Goal: Feedback & Contribution: Submit feedback/report problem

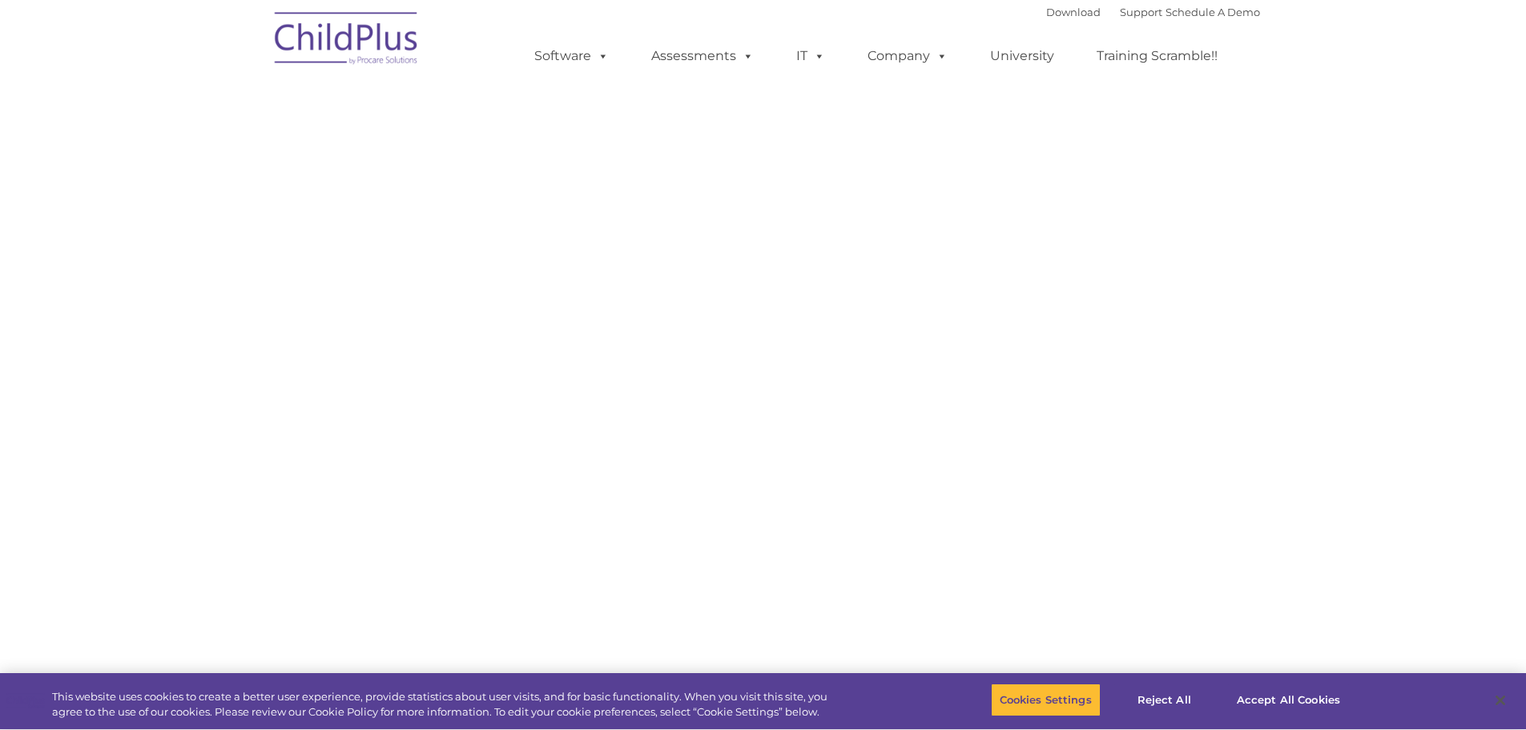
select select "MEDIUM"
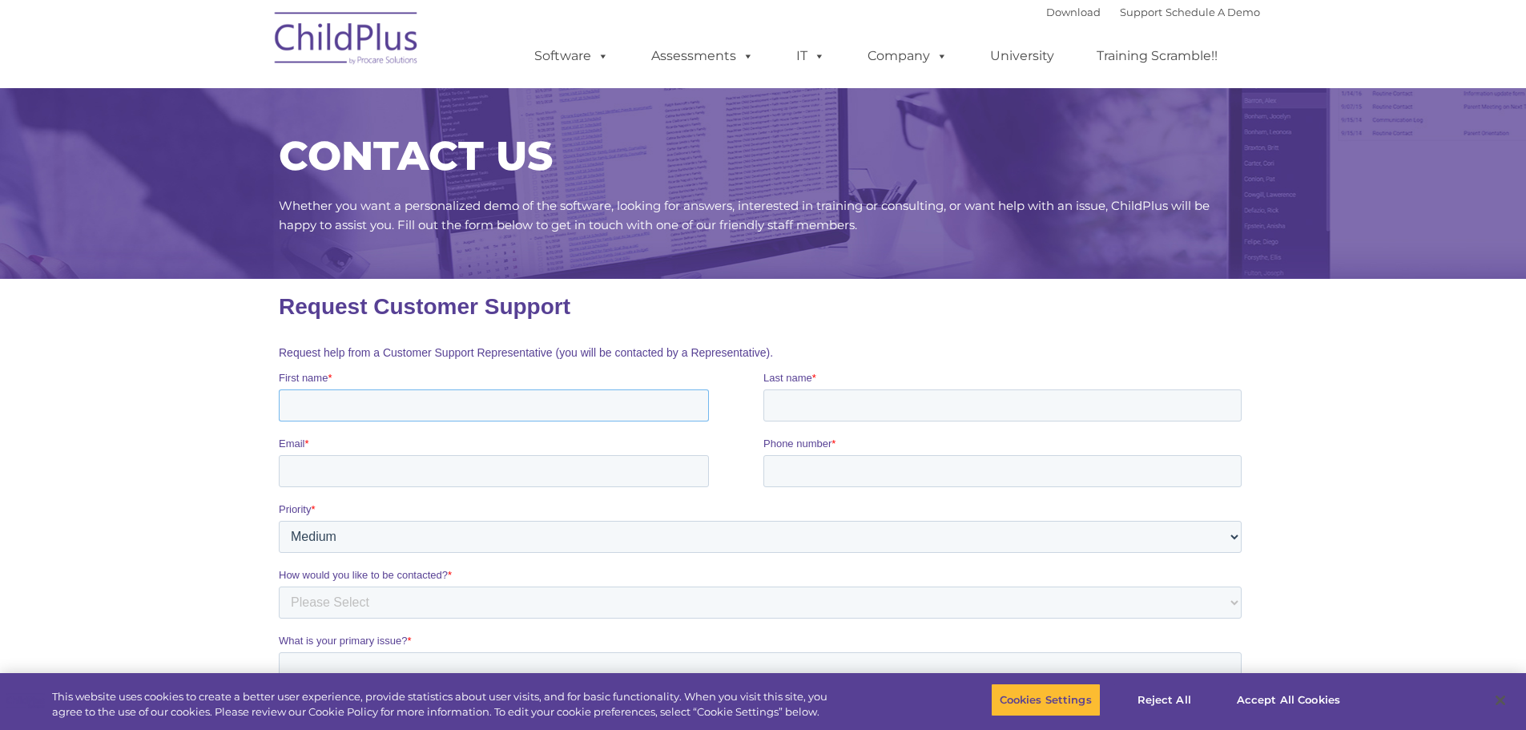
click at [400, 409] on input "First name *" at bounding box center [493, 405] width 430 height 32
type input "[PERSON_NAME]"
type input "[PERSON_NAME] [PERSON_NAME]"
type input "[EMAIL_ADDRESS][DOMAIN_NAME]"
type input "7078251326"
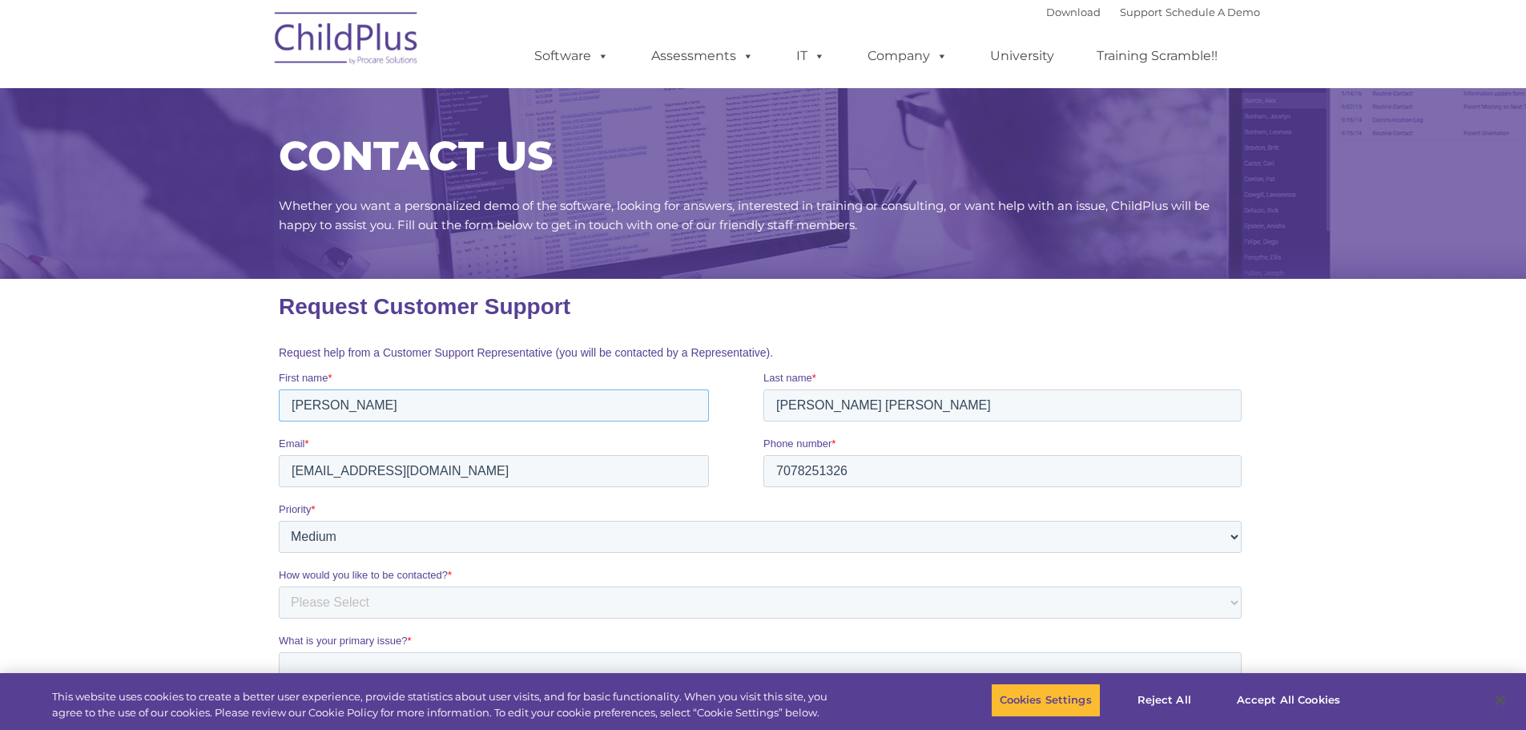
scroll to position [80, 0]
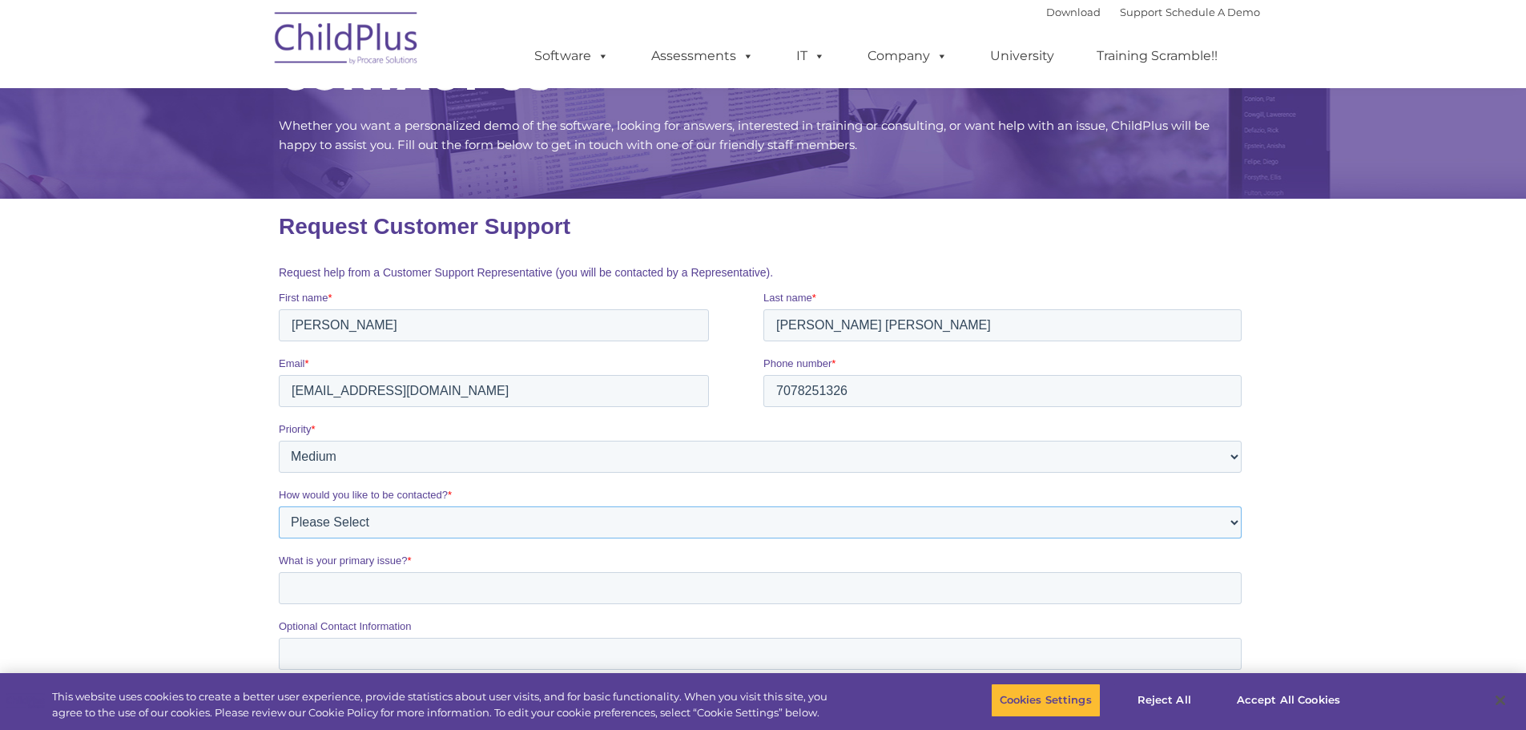
click at [339, 529] on select "Please Select Phone Email" at bounding box center [759, 522] width 963 height 32
select select "Email"
click at [278, 506] on select "Please Select Phone Email" at bounding box center [759, 522] width 963 height 32
click at [320, 579] on input "What is your primary issue? *" at bounding box center [759, 588] width 963 height 32
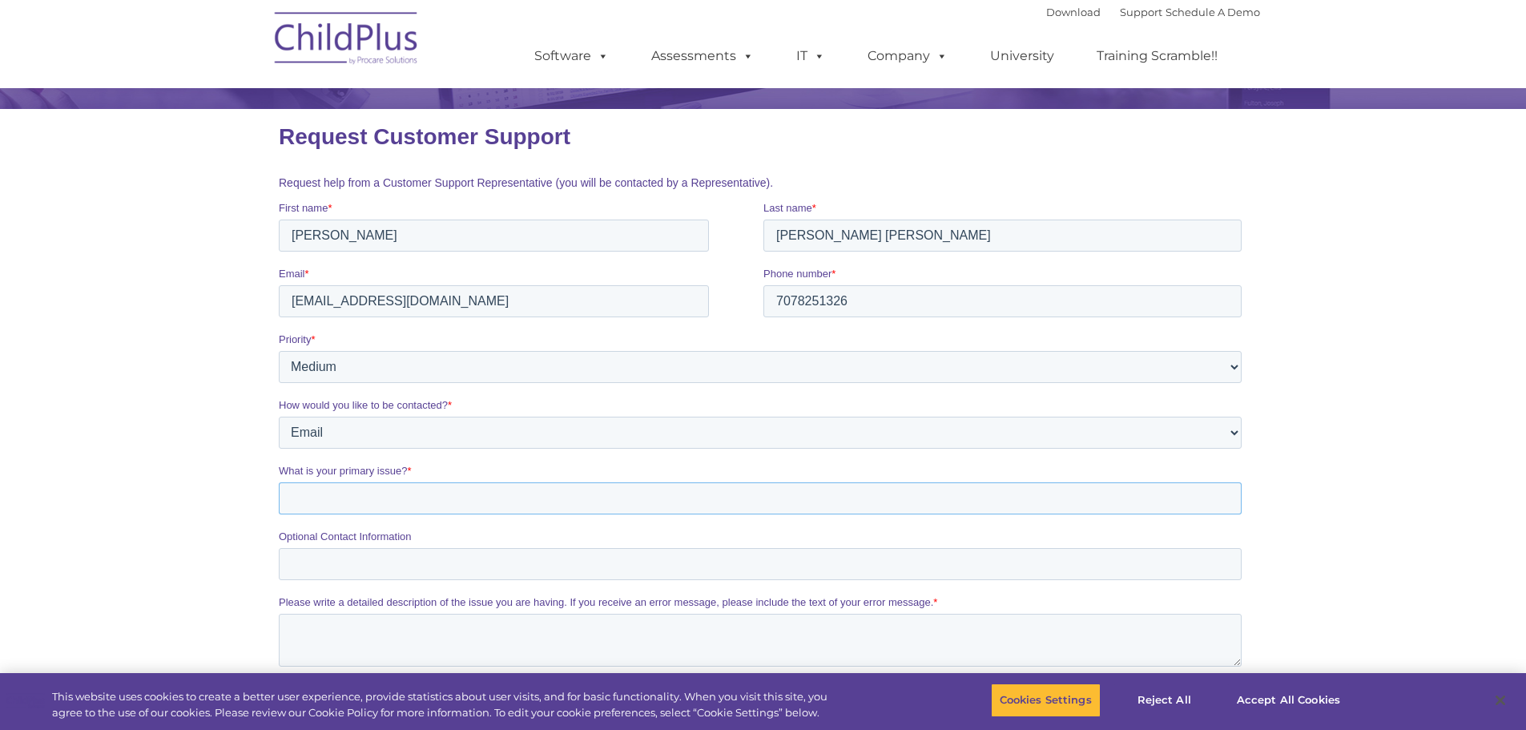
scroll to position [240, 0]
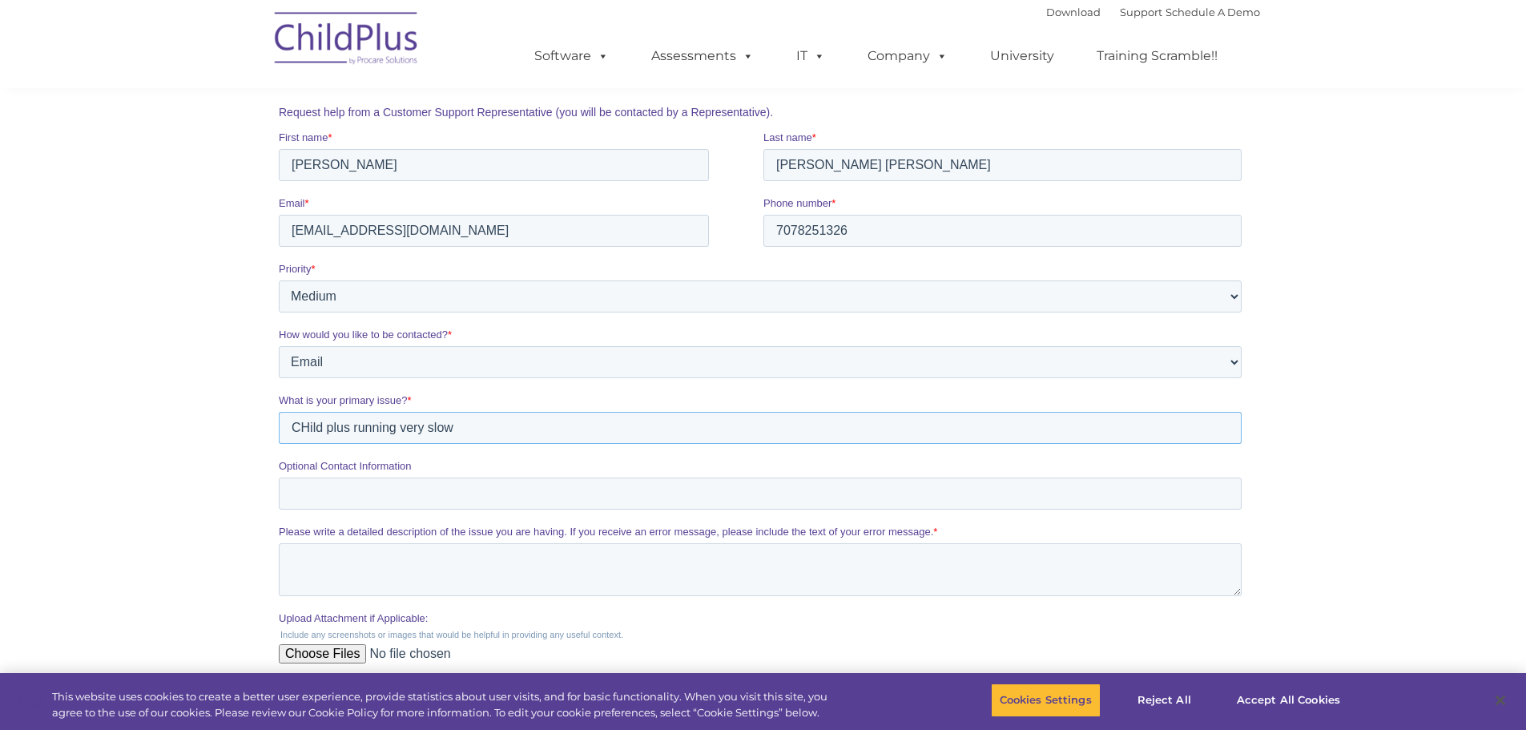
click at [304, 427] on input "CHild plus running very slow" at bounding box center [759, 428] width 963 height 32
type input "Child plus running very slow"
click at [356, 501] on input "Optional Contact Information" at bounding box center [759, 493] width 963 height 32
click at [301, 570] on textarea "Please write a detailed description of the issue you are having. If you receive…" at bounding box center [759, 569] width 963 height 53
click at [286, 490] on input "Optional Contact Information" at bounding box center [759, 493] width 963 height 32
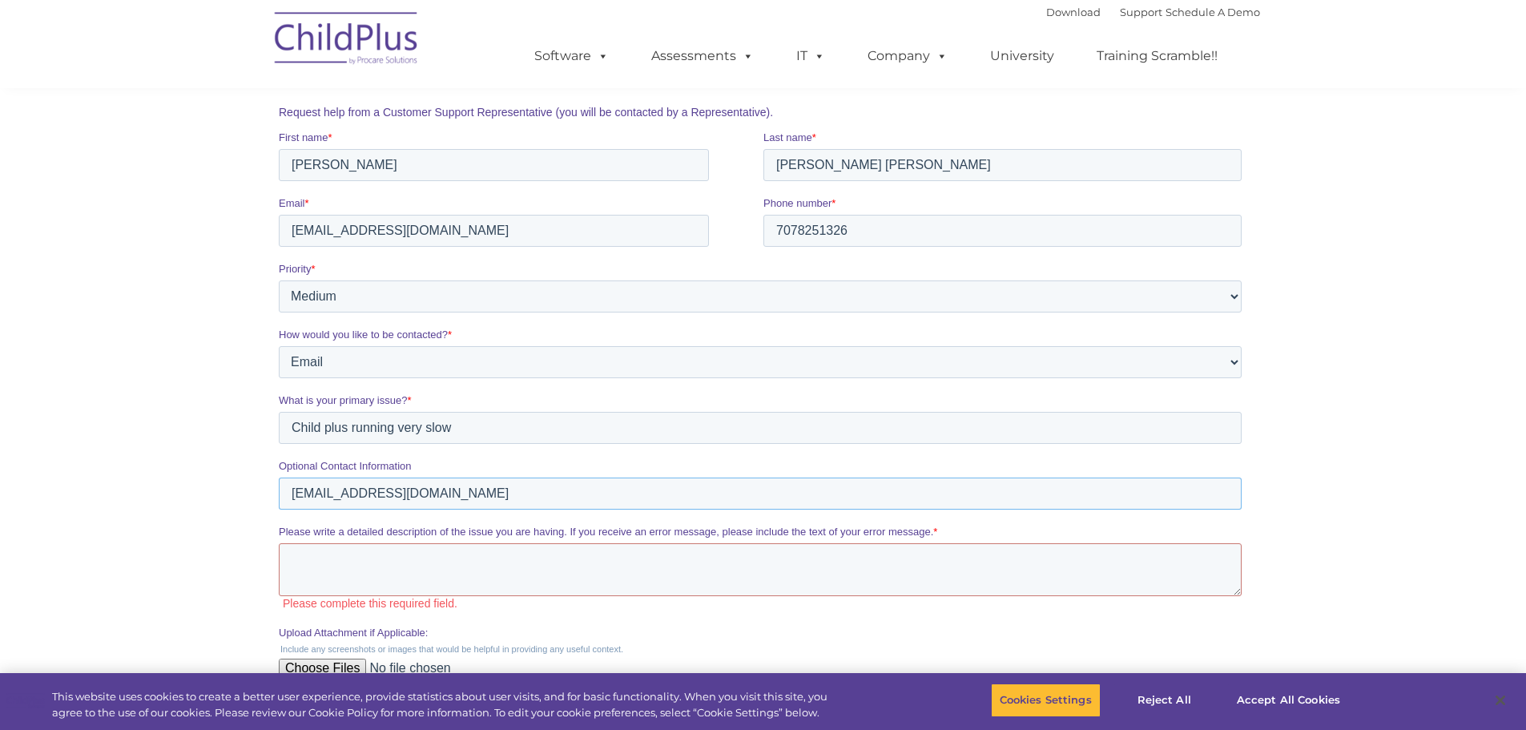
type input "[EMAIL_ADDRESS][DOMAIN_NAME]"
click at [321, 556] on textarea "Please write a detailed description of the issue you are having. If you receive…" at bounding box center [759, 569] width 963 height 53
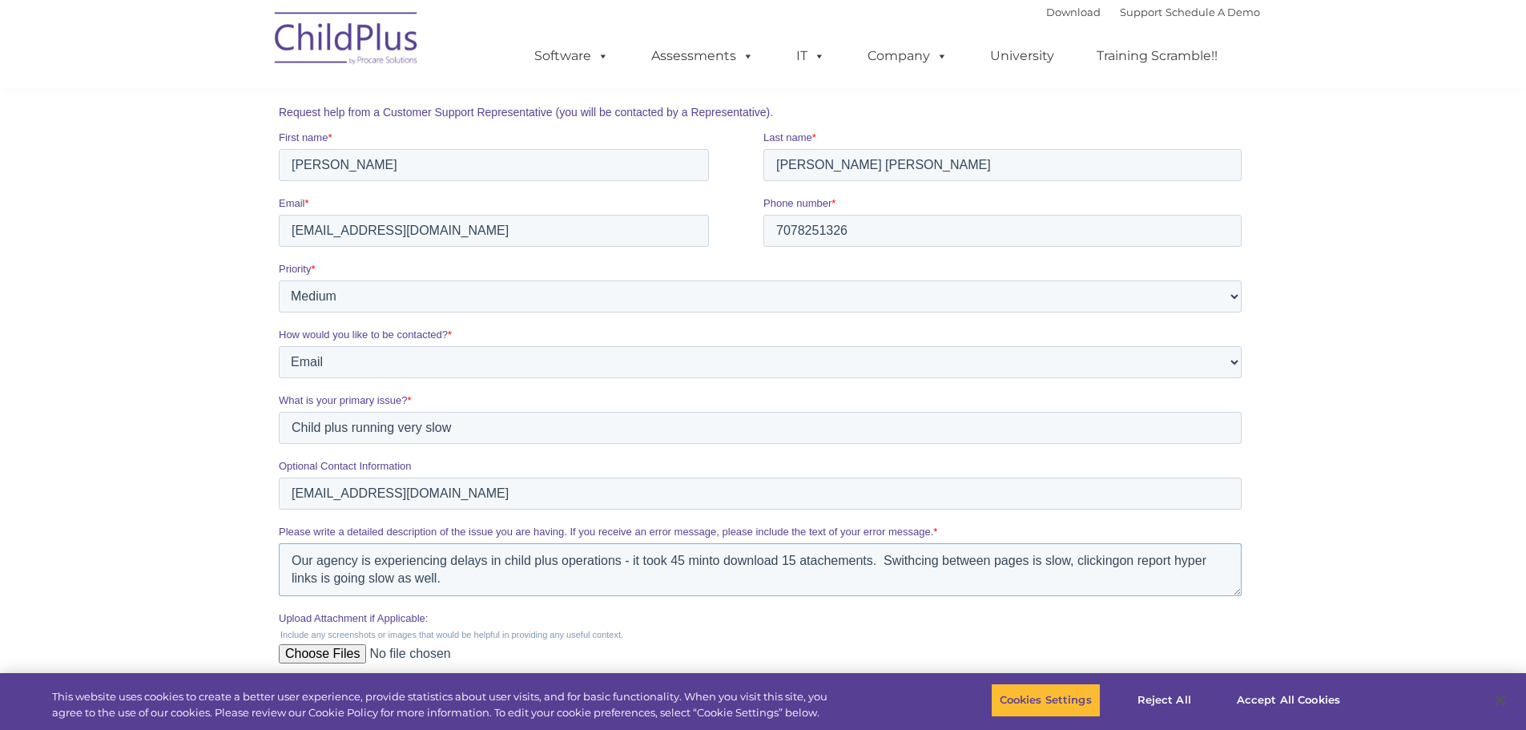
click at [707, 558] on textarea "Our agency is experiencing delays in child plus operations - it took 45 minto d…" at bounding box center [759, 569] width 963 height 53
click at [811, 564] on textarea "Our agency is experiencing delays in child plus operations - it took 45 min to …" at bounding box center [759, 569] width 963 height 53
click at [920, 559] on textarea "Our agency is experiencing delays in child plus operations - it took 45 min to …" at bounding box center [759, 569] width 963 height 53
click at [813, 564] on textarea "Our agency is experiencing delays in child plus operations - it took 45 min to …" at bounding box center [759, 569] width 963 height 53
click at [1121, 563] on textarea "Our agency is experiencing delays in child plus operations - it took 45 min to …" at bounding box center [759, 569] width 963 height 53
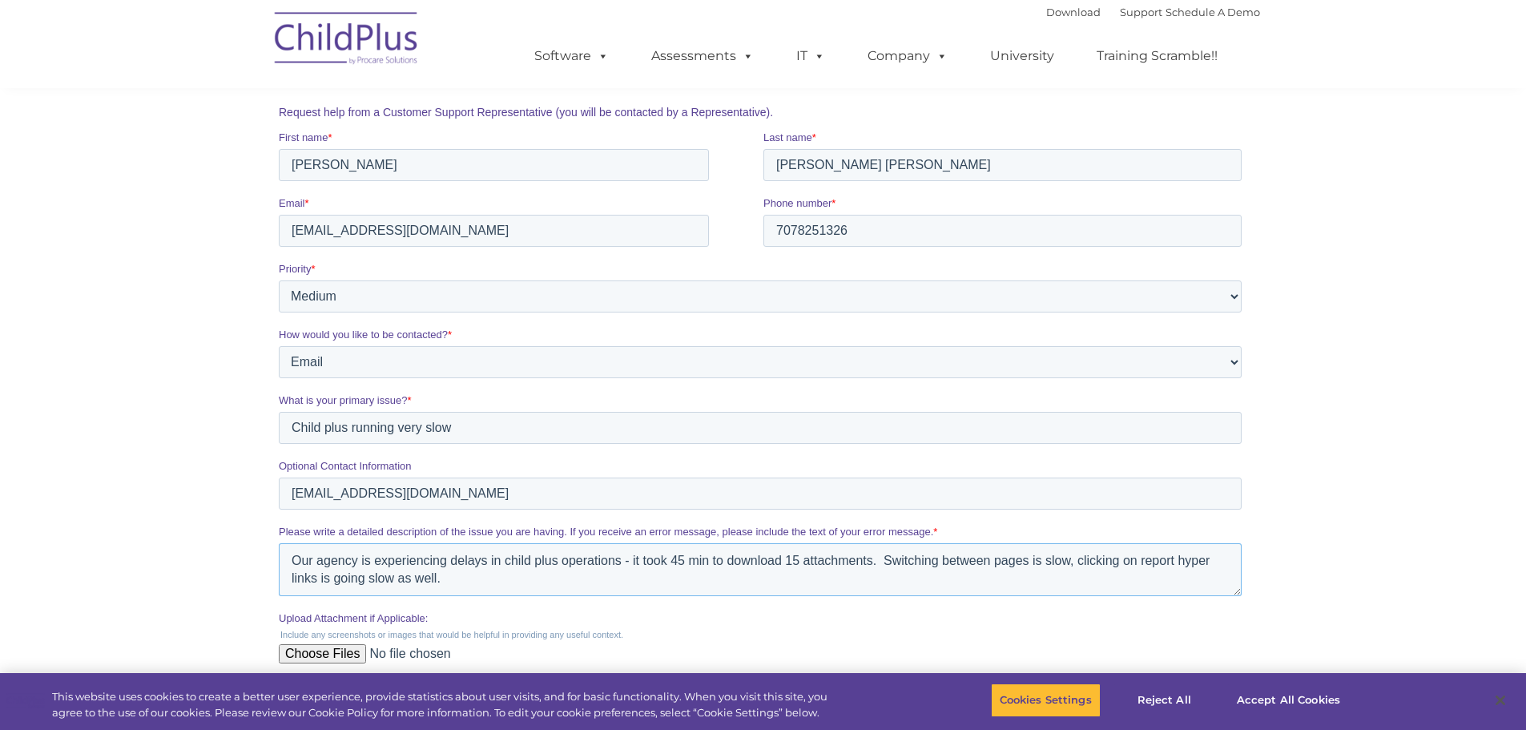
click at [808, 587] on textarea "Our agency is experiencing delays in child plus operations - it took 45 min to …" at bounding box center [759, 569] width 963 height 53
click at [441, 578] on textarea "Our agency is experiencing delays in child plus operations - it took 45 min to …" at bounding box center [759, 569] width 963 height 53
click at [866, 578] on textarea "Our agency is experiencing delays in child plus operations - it took 45 min to …" at bounding box center [759, 569] width 963 height 53
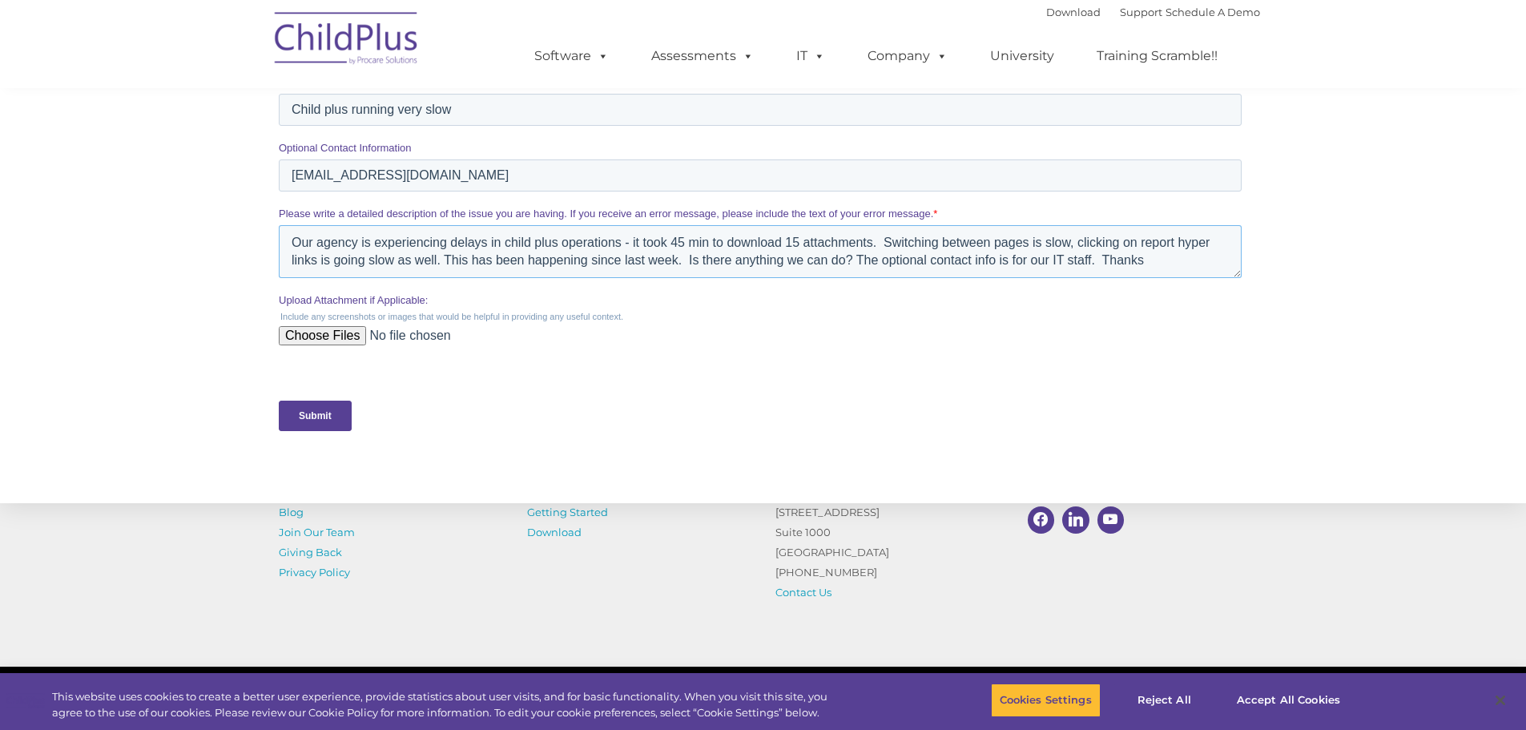
scroll to position [561, 0]
type textarea "Our agency is experiencing delays in child plus operations - it took 45 min to …"
click at [286, 392] on div "Submit" at bounding box center [762, 414] width 969 height 58
click at [308, 421] on input "Submit" at bounding box center [314, 413] width 73 height 30
